Goal: Task Accomplishment & Management: Manage account settings

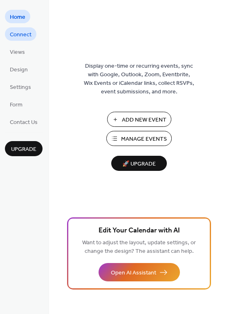
click at [26, 33] on span "Connect" at bounding box center [21, 35] width 22 height 9
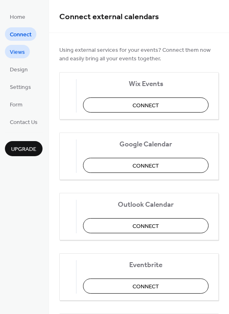
click at [16, 49] on span "Views" at bounding box center [17, 52] width 15 height 9
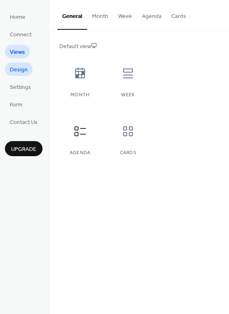
click at [22, 69] on span "Design" at bounding box center [19, 70] width 18 height 9
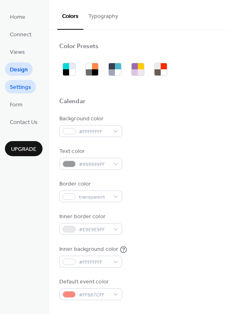
click at [21, 88] on span "Settings" at bounding box center [20, 87] width 21 height 9
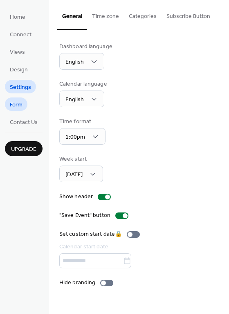
click at [16, 102] on span "Form" at bounding box center [16, 105] width 13 height 9
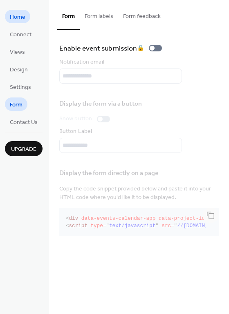
click at [11, 15] on span "Home" at bounding box center [18, 17] width 16 height 9
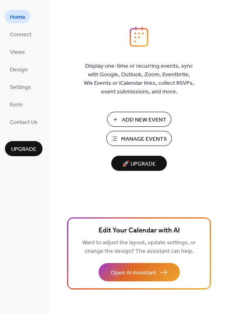
click at [153, 137] on span "Manage Events" at bounding box center [144, 139] width 46 height 9
